Goal: Task Accomplishment & Management: Use online tool/utility

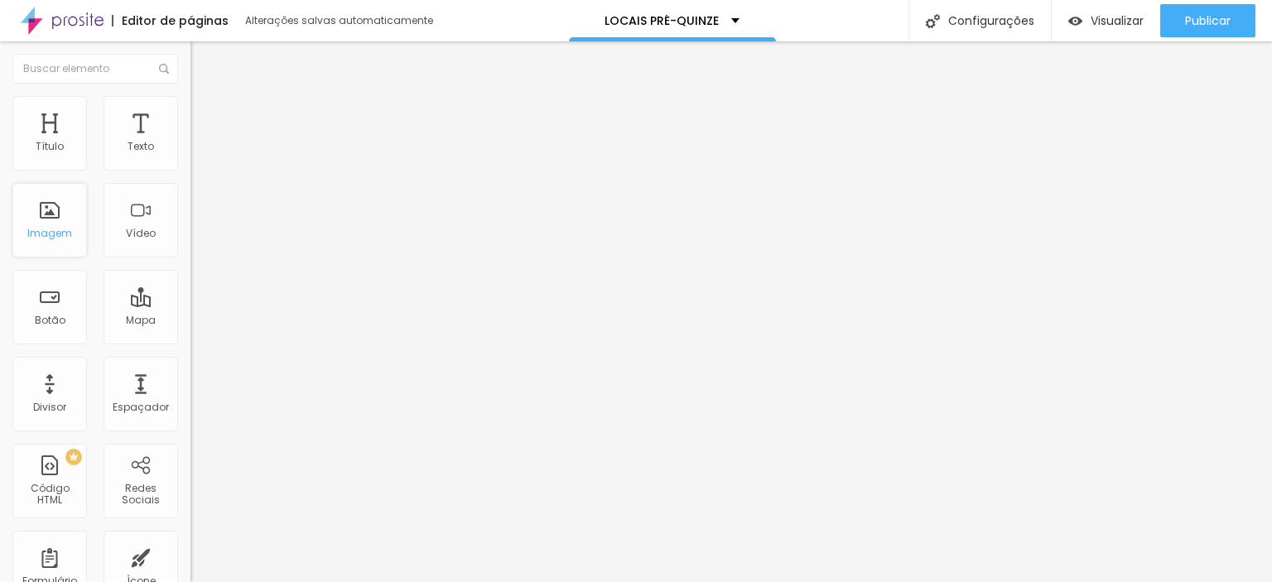
click at [49, 229] on font "Imagem" at bounding box center [49, 233] width 45 height 14
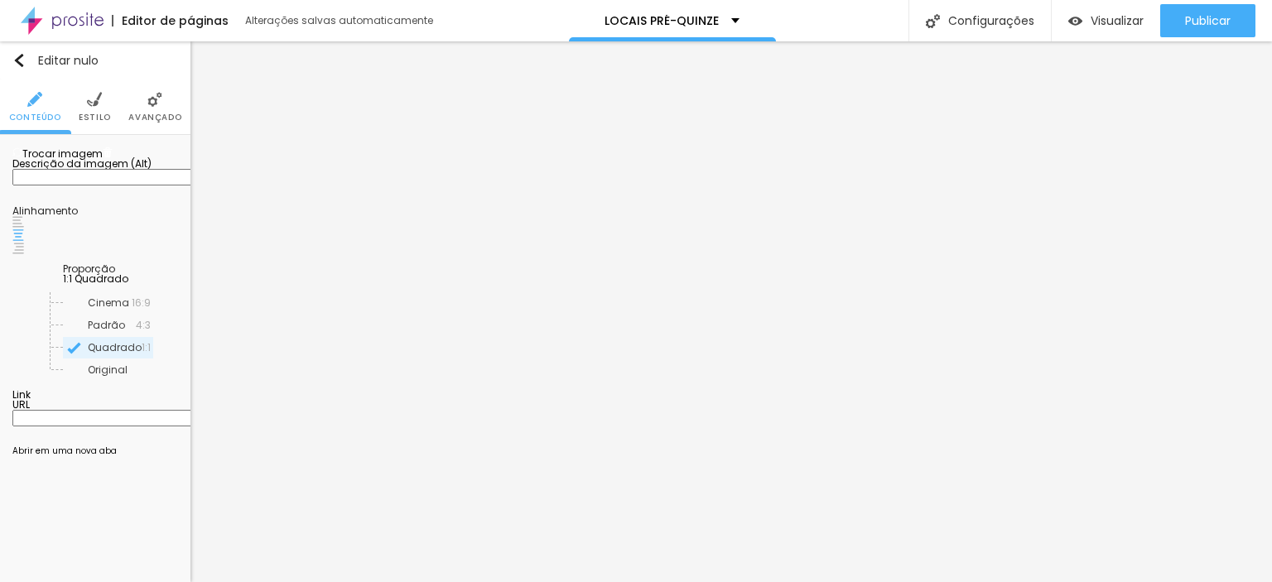
click at [88, 161] on font "Trocar imagem" at bounding box center [62, 154] width 80 height 14
click at [94, 161] on font "Trocar imagem" at bounding box center [62, 154] width 80 height 14
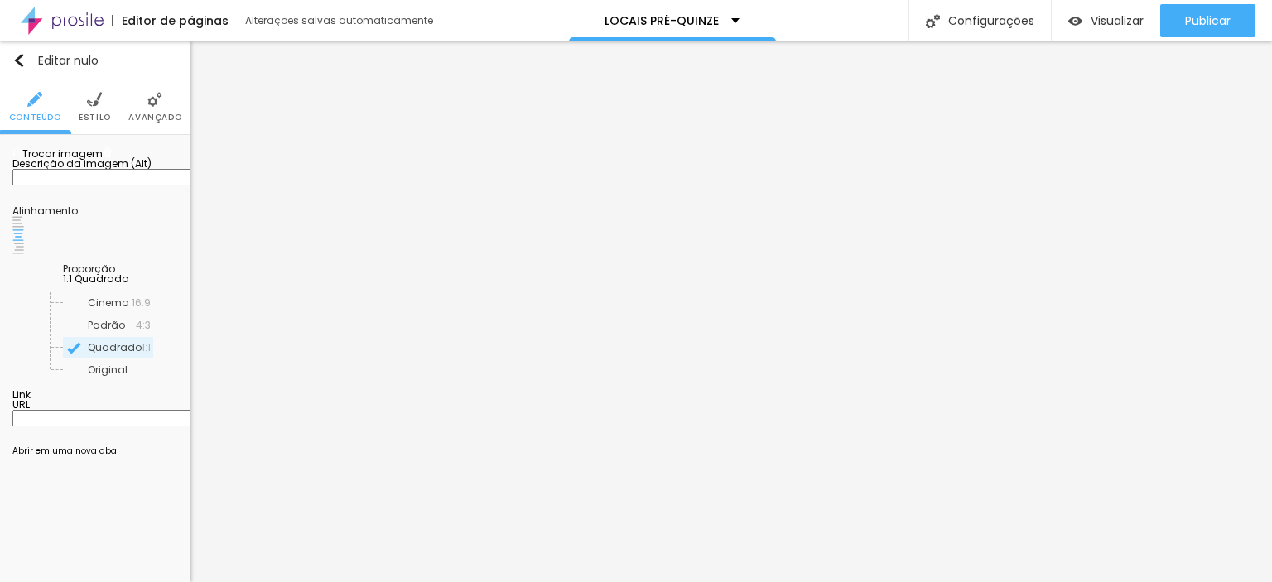
click at [91, 159] on div "Trocar imagem" at bounding box center [95, 153] width 166 height 12
click at [96, 118] on font "Estilo" at bounding box center [95, 117] width 32 height 12
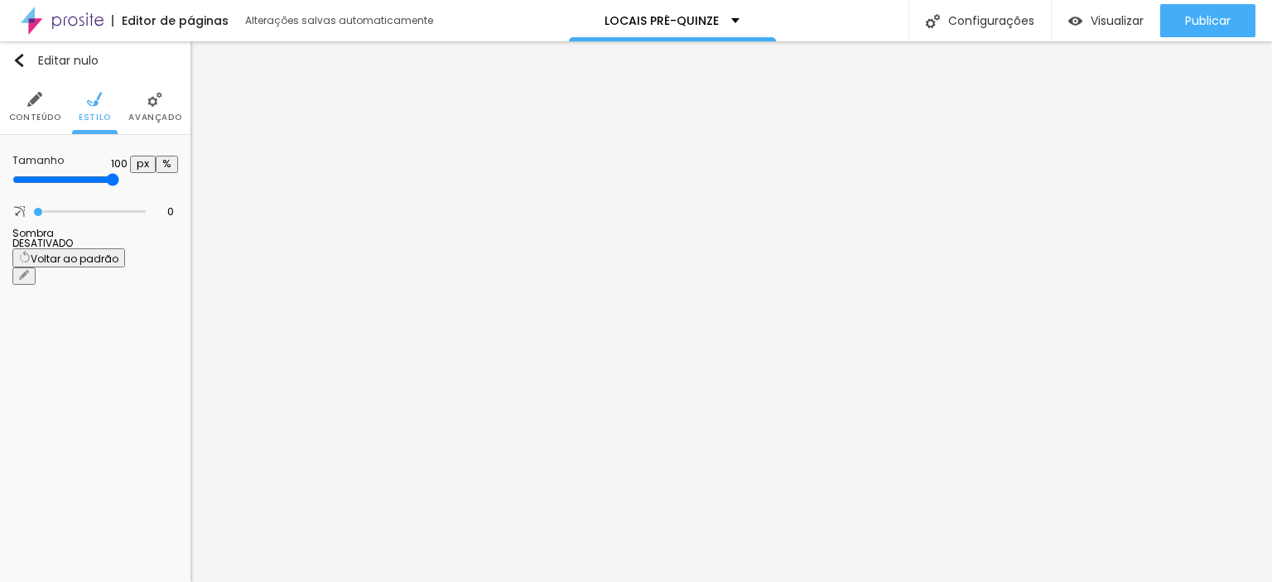
type input "95"
type input "90"
type input "95"
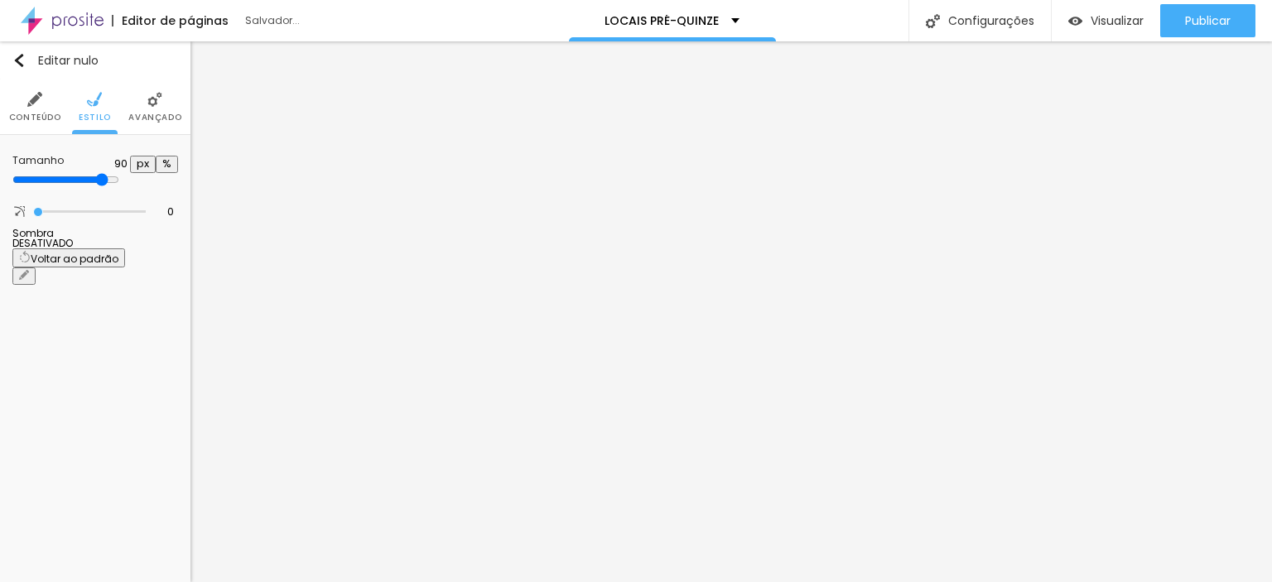
type input "95"
type input "100"
click at [119, 177] on input "range" at bounding box center [65, 179] width 107 height 13
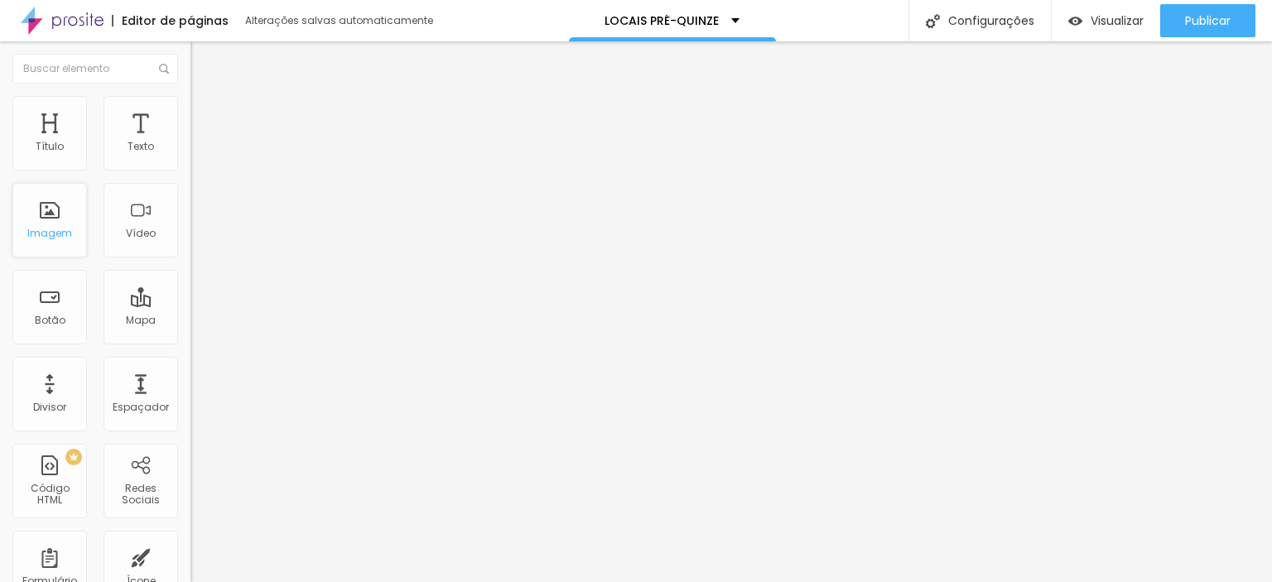
click at [60, 212] on div "Imagem" at bounding box center [49, 220] width 75 height 75
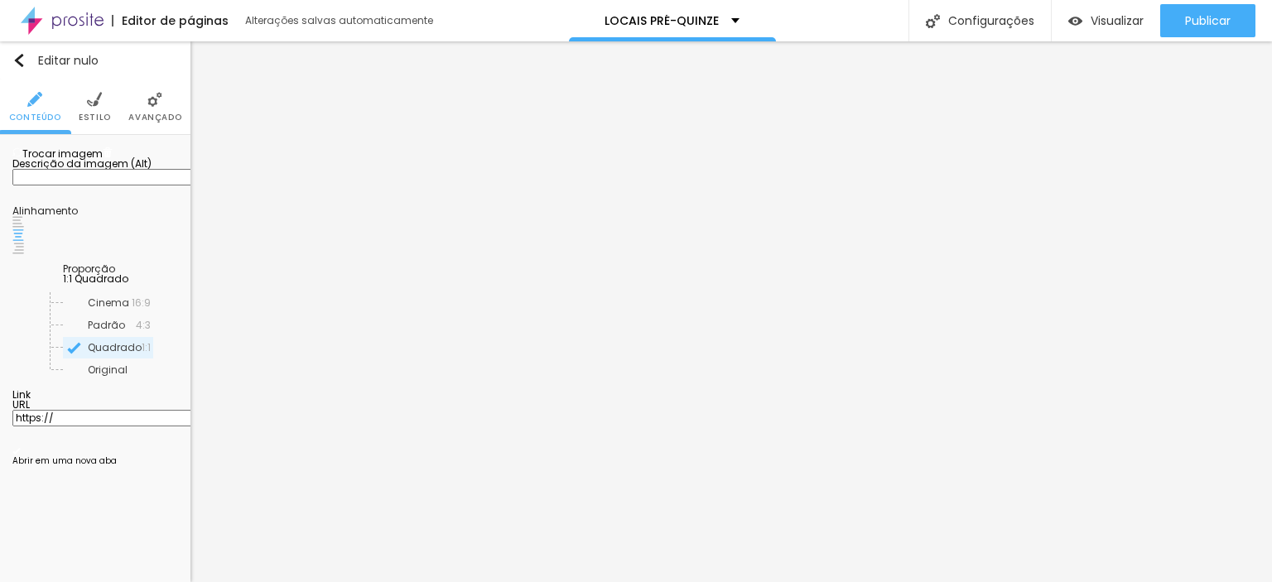
click at [93, 161] on span "Trocar imagem" at bounding box center [57, 154] width 90 height 14
click at [80, 159] on div "Trocar imagem" at bounding box center [95, 153] width 166 height 12
click at [77, 161] on font "Trocar imagem" at bounding box center [62, 154] width 80 height 14
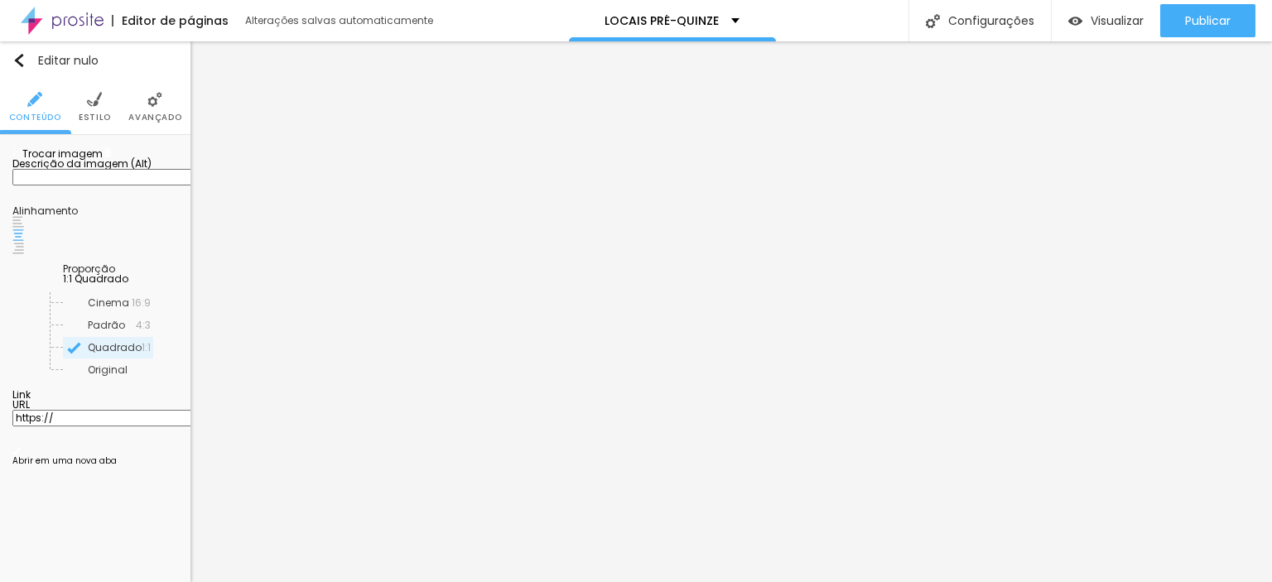
scroll to position [331, 0]
click at [90, 161] on font "Trocar imagem" at bounding box center [62, 154] width 80 height 14
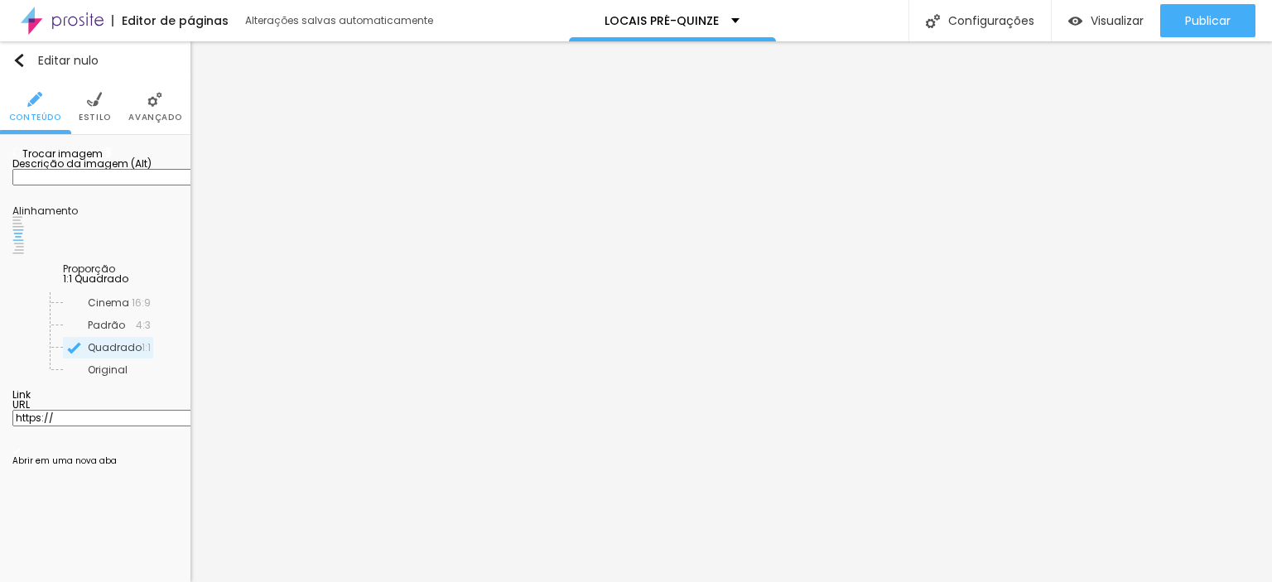
click at [89, 110] on li "Estilo" at bounding box center [95, 107] width 32 height 55
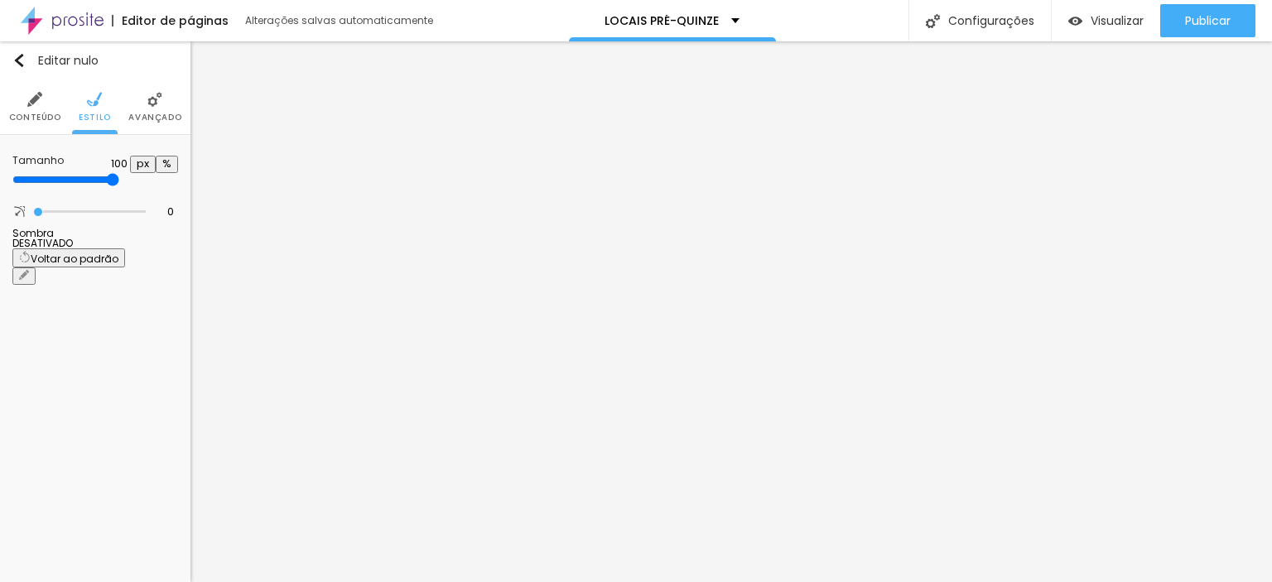
click at [177, 110] on li "Avançado" at bounding box center [154, 107] width 53 height 55
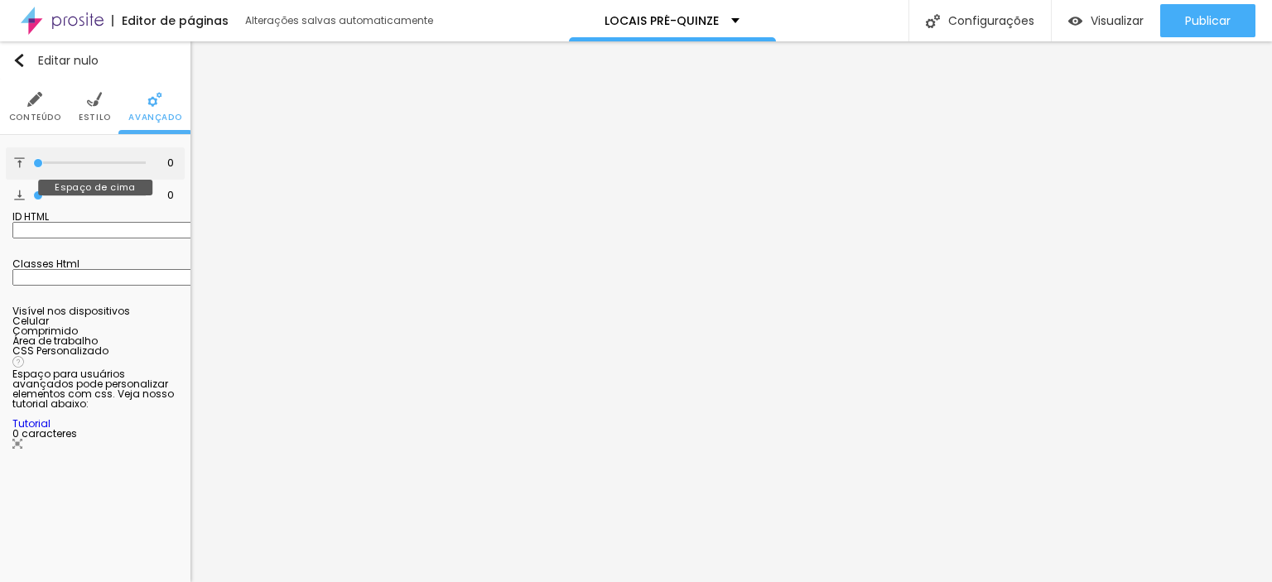
type input "2"
type input "10"
type input "11"
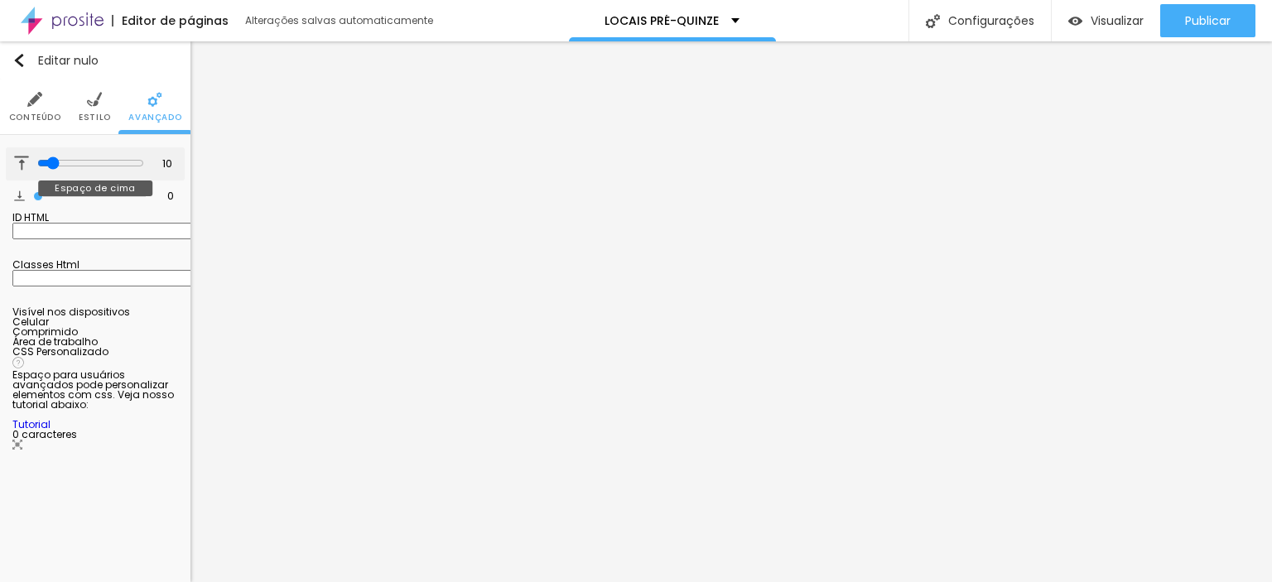
type input "11"
type input "13"
type input "8"
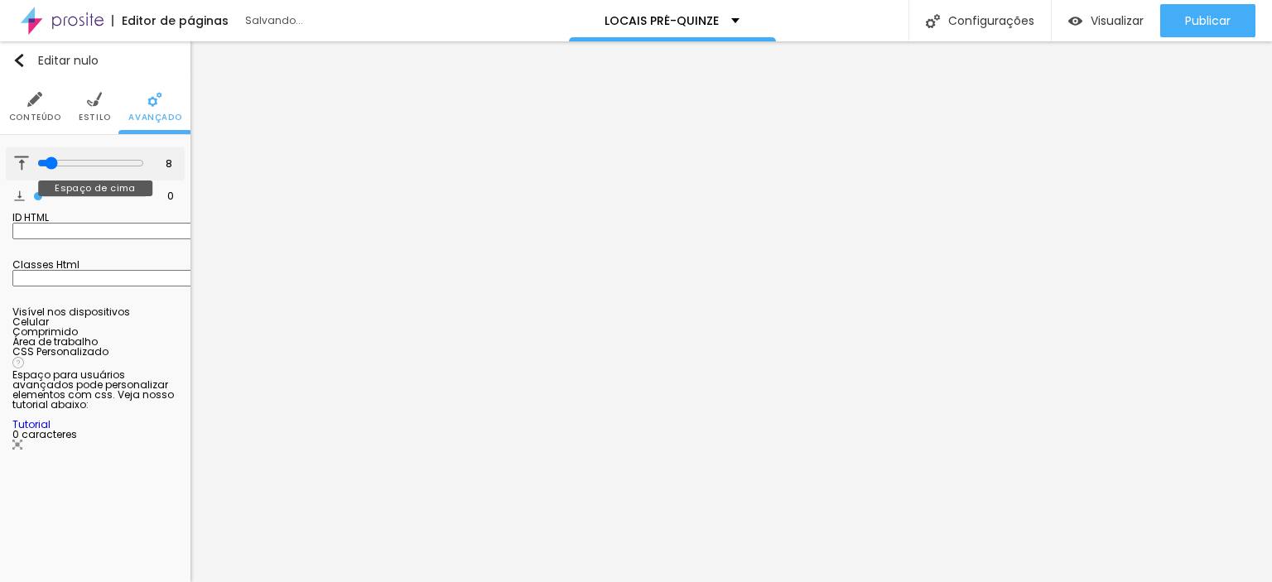
type input "1"
type input "0"
click at [33, 159] on input "range" at bounding box center [89, 163] width 113 height 8
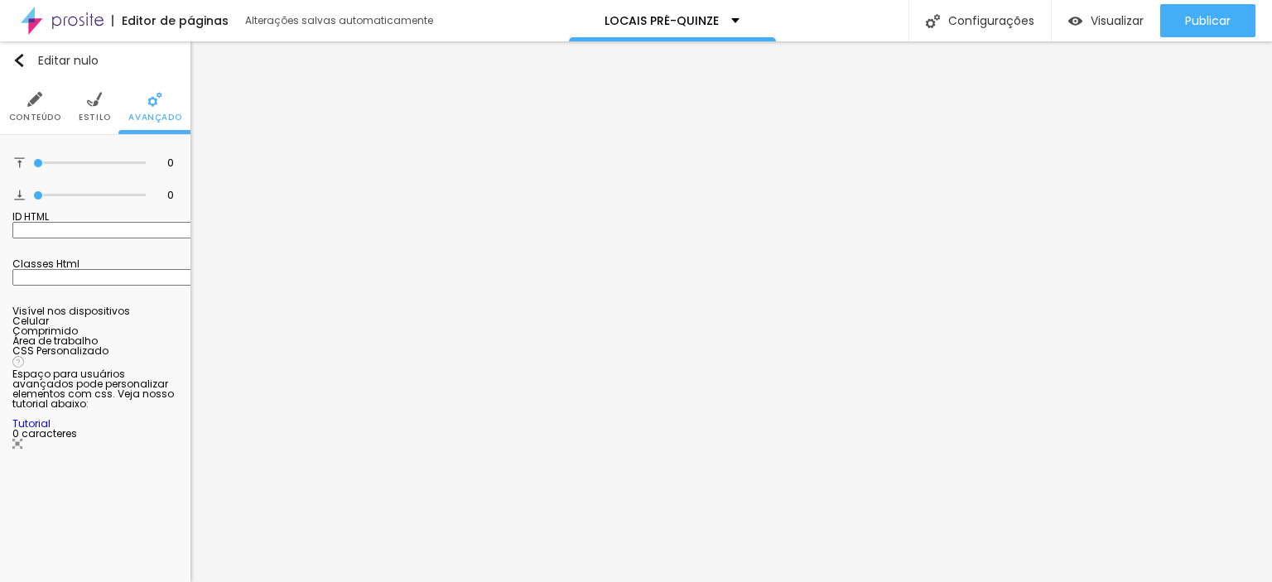
click at [28, 102] on img at bounding box center [34, 99] width 15 height 15
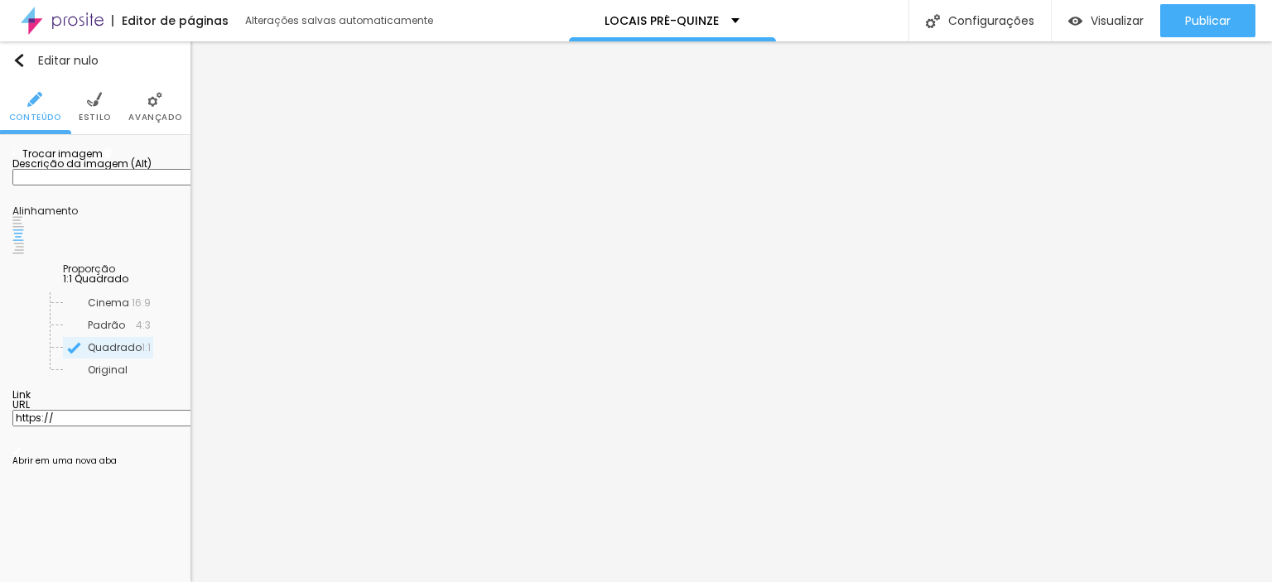
click at [24, 228] on img at bounding box center [18, 222] width 12 height 12
click at [123, 159] on div "Trocar imagem" at bounding box center [95, 153] width 166 height 12
click at [24, 254] on img at bounding box center [18, 249] width 12 height 12
click at [128, 286] on span "1:1 Quadrado" at bounding box center [95, 279] width 65 height 14
click at [68, 332] on font "Padrão" at bounding box center [81, 325] width 37 height 14
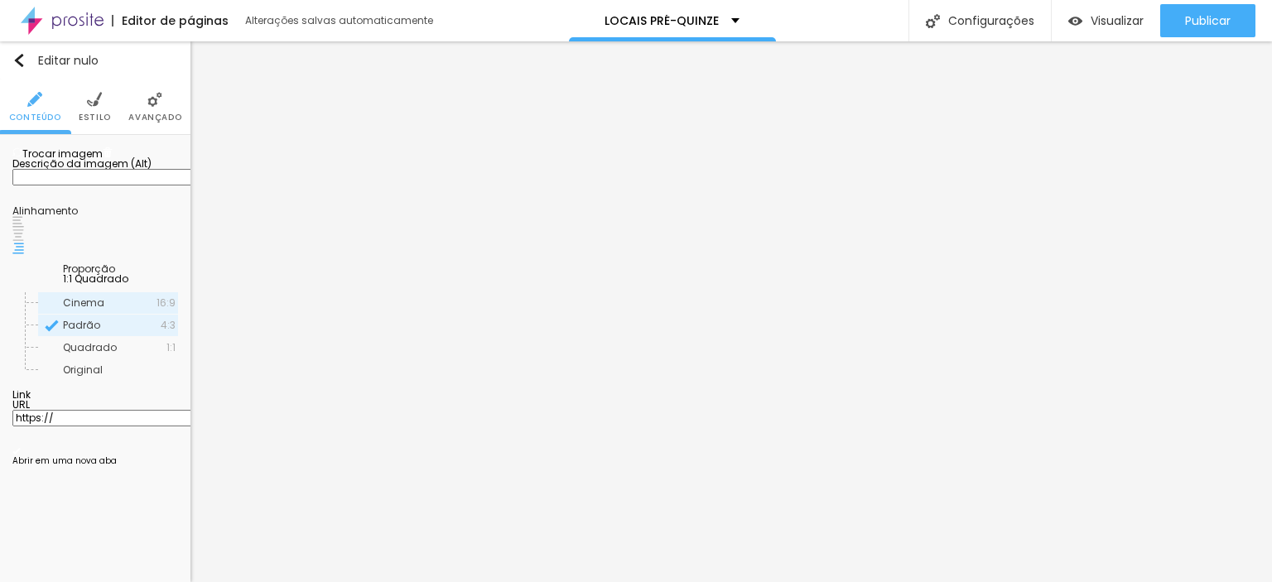
click at [83, 310] on font "Cinema" at bounding box center [83, 303] width 41 height 14
click at [80, 377] on span "Original" at bounding box center [83, 370] width 40 height 14
click at [83, 355] on font "Quadrado" at bounding box center [90, 347] width 54 height 14
